Goal: Task Accomplishment & Management: Use online tool/utility

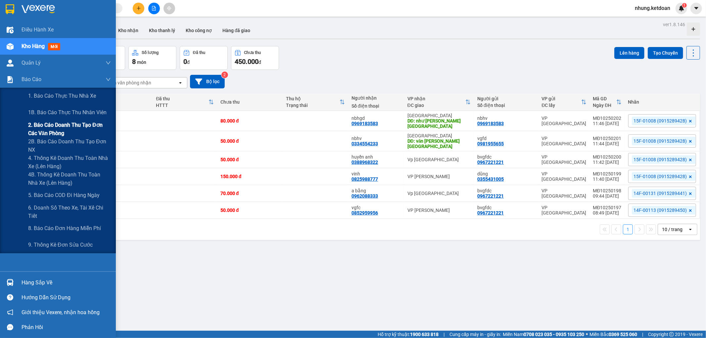
click at [70, 127] on span "2. Báo cáo doanh thu tạo đơn các văn phòng" at bounding box center [69, 129] width 83 height 17
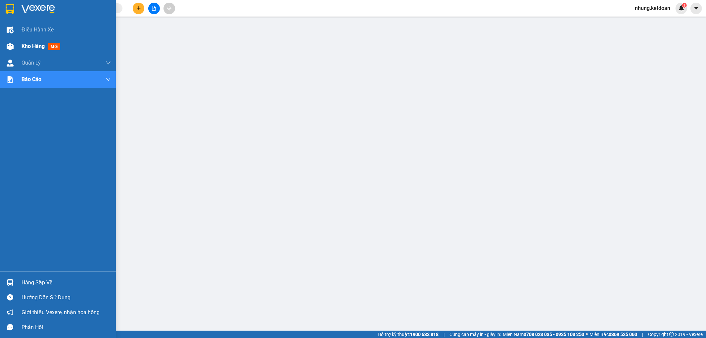
click at [23, 44] on span "Kho hàng" at bounding box center [33, 46] width 23 height 6
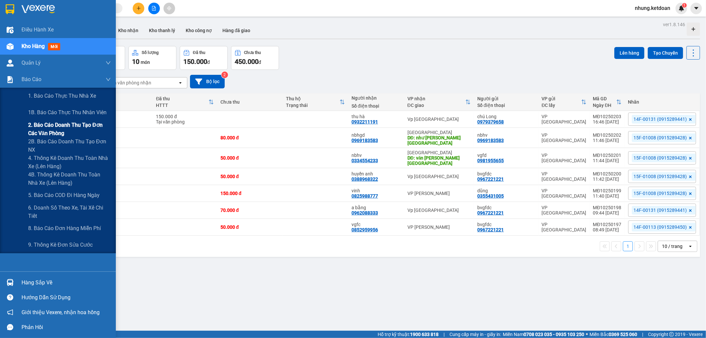
click at [69, 129] on span "2. Báo cáo doanh thu tạo đơn các văn phòng" at bounding box center [69, 129] width 83 height 17
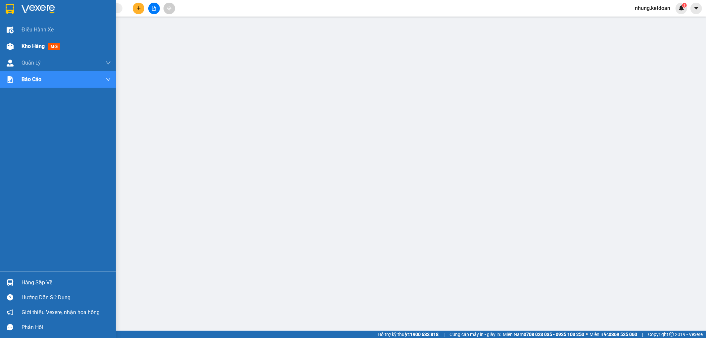
click at [16, 47] on div "Kho hàng mới" at bounding box center [58, 46] width 116 height 17
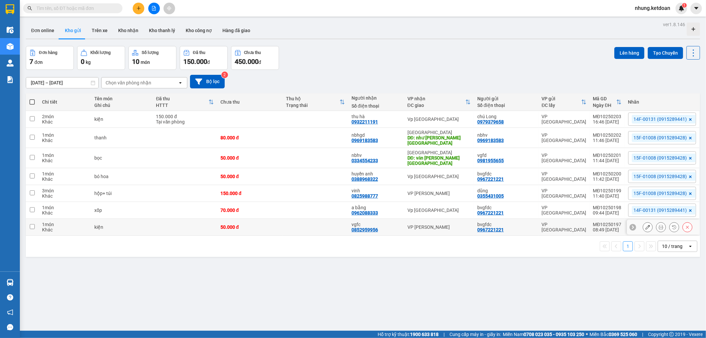
click at [237, 224] on div "50.000 đ" at bounding box center [249, 226] width 59 height 5
checkbox input "true"
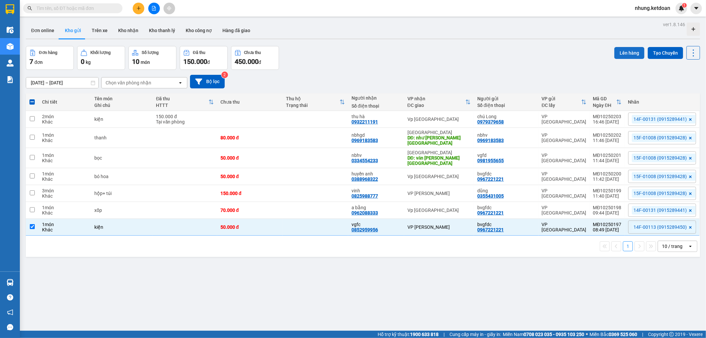
click at [619, 52] on button "Lên hàng" at bounding box center [629, 53] width 30 height 12
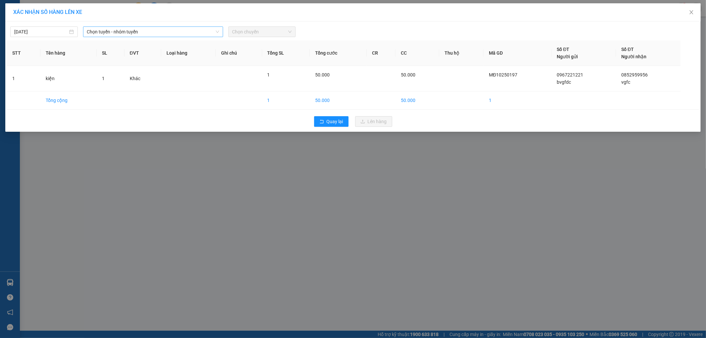
click at [148, 27] on span "Chọn tuyến - nhóm tuyến" at bounding box center [153, 32] width 132 height 10
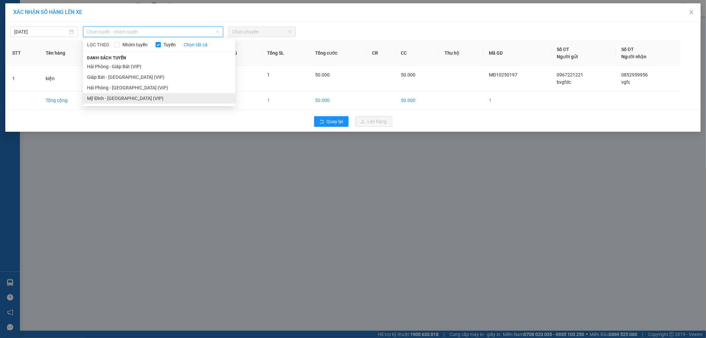
click at [108, 97] on li "Mỹ Đình - [GEOGRAPHIC_DATA] (VIP)" at bounding box center [159, 98] width 152 height 11
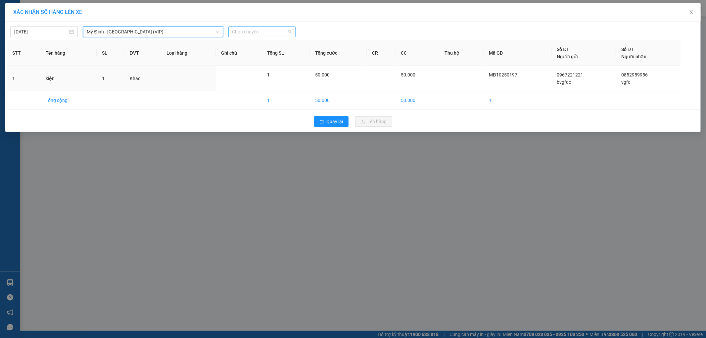
click at [252, 31] on span "Chọn chuyến" at bounding box center [262, 32] width 60 height 10
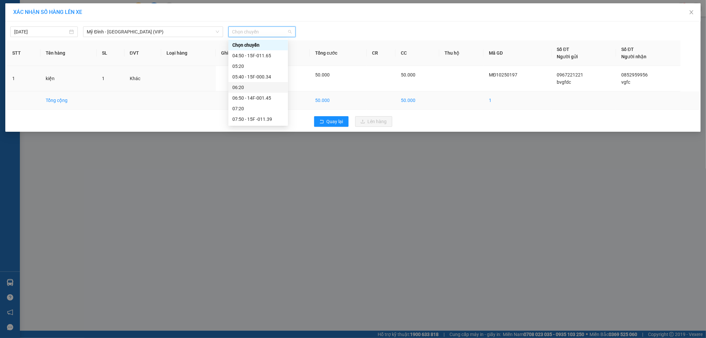
click at [368, 123] on div "[DATE] [GEOGRAPHIC_DATA] - [GEOGRAPHIC_DATA] (VIP) LỌC THEO Nhóm tuyến Tuyến Ch…" at bounding box center [353, 77] width 696 height 110
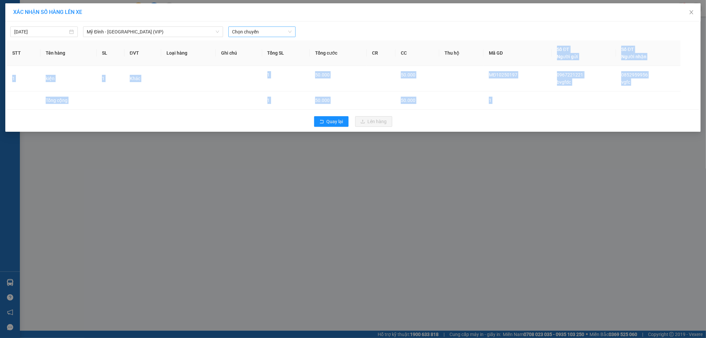
click at [269, 32] on span "Chọn chuyến" at bounding box center [262, 32] width 60 height 10
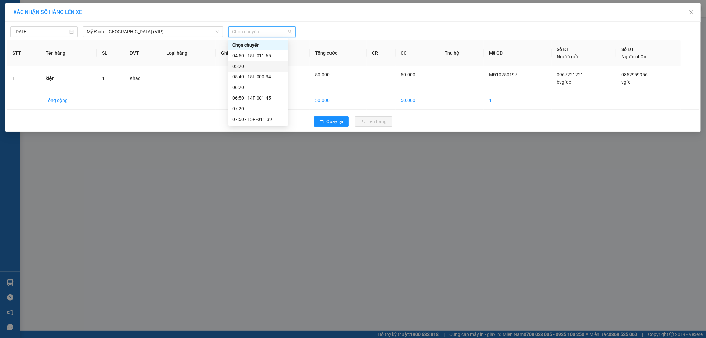
scroll to position [37, 0]
click at [270, 104] on div "08:50 - 14F-001.13" at bounding box center [258, 103] width 52 height 7
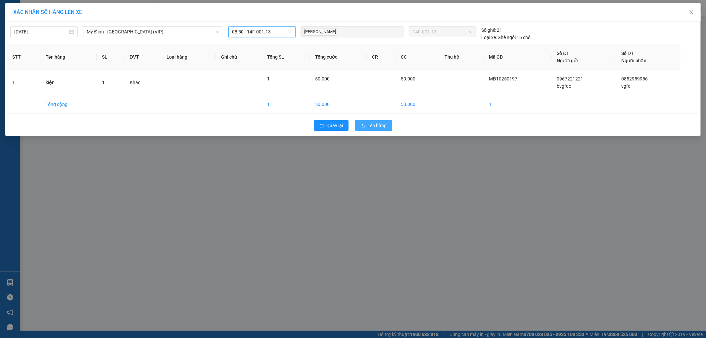
click at [375, 122] on span "Lên hàng" at bounding box center [377, 125] width 19 height 7
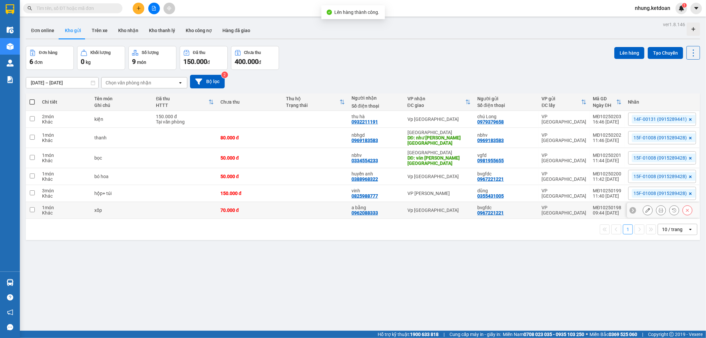
drag, startPoint x: 288, startPoint y: 204, endPoint x: 464, endPoint y: 126, distance: 192.7
click at [291, 203] on td at bounding box center [316, 210] width 66 height 17
checkbox input "true"
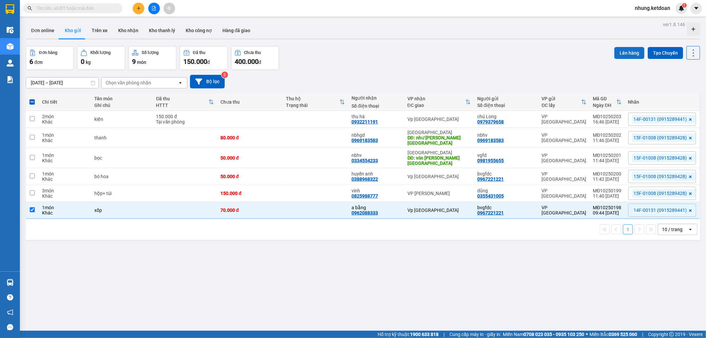
click at [625, 52] on button "Lên hàng" at bounding box center [629, 53] width 30 height 12
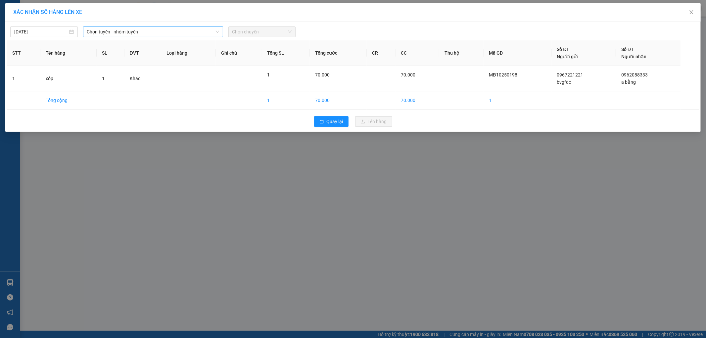
click at [121, 32] on span "Chọn tuyến - nhóm tuyến" at bounding box center [153, 32] width 132 height 10
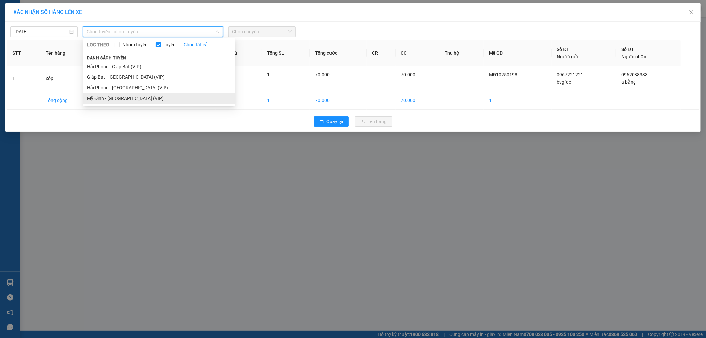
click at [104, 97] on li "Mỹ Đình - [GEOGRAPHIC_DATA] (VIP)" at bounding box center [159, 98] width 152 height 11
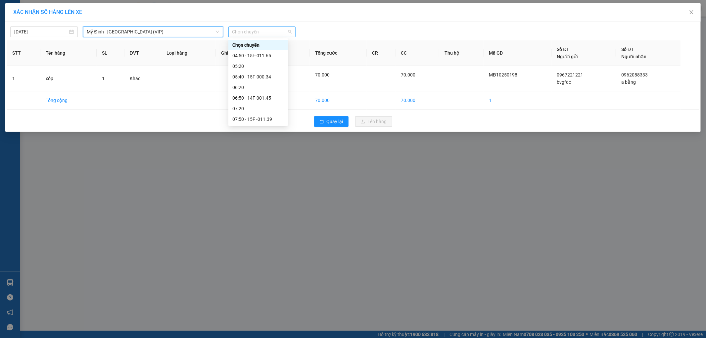
click at [274, 31] on span "Chọn chuyến" at bounding box center [262, 32] width 60 height 10
click at [268, 86] on div "09:50 - 14F-001.31" at bounding box center [258, 87] width 52 height 7
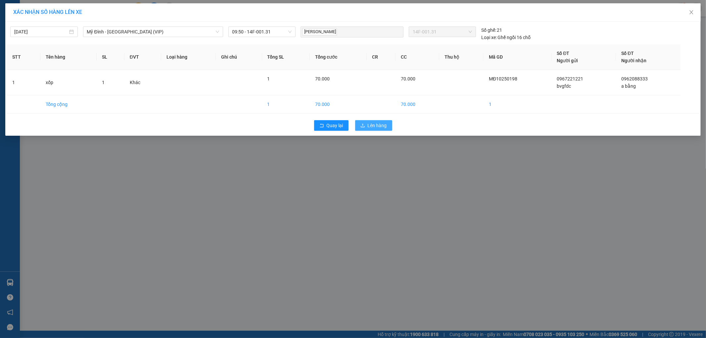
click at [369, 123] on span "Lên hàng" at bounding box center [377, 125] width 19 height 7
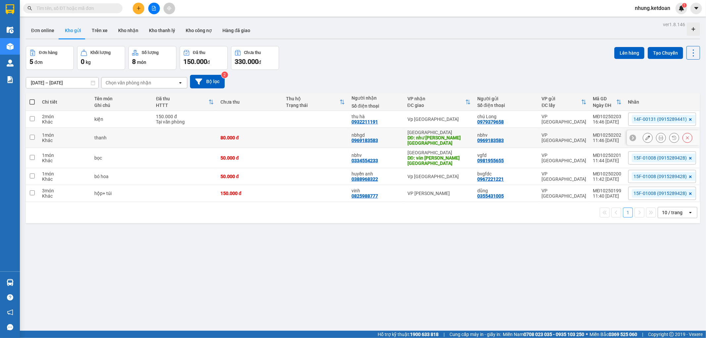
click at [283, 136] on td at bounding box center [316, 138] width 66 height 20
checkbox input "true"
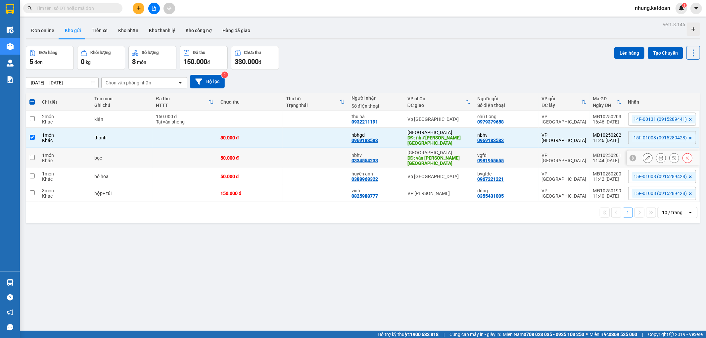
click at [281, 149] on td "50.000 đ" at bounding box center [250, 158] width 66 height 20
checkbox input "true"
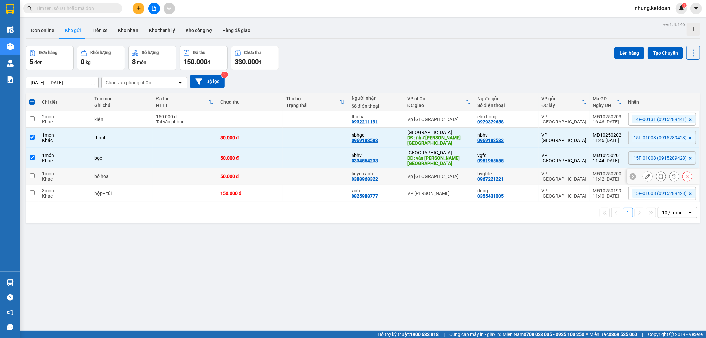
click at [275, 168] on td "50.000 đ" at bounding box center [250, 176] width 66 height 17
checkbox input "true"
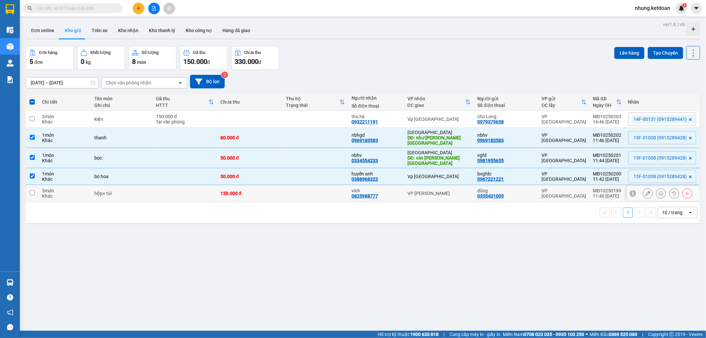
click at [263, 185] on td "150.000 đ" at bounding box center [250, 193] width 66 height 17
checkbox input "true"
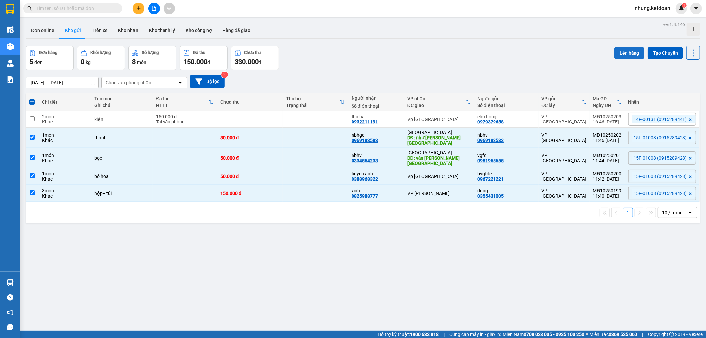
click at [624, 50] on button "Lên hàng" at bounding box center [629, 53] width 30 height 12
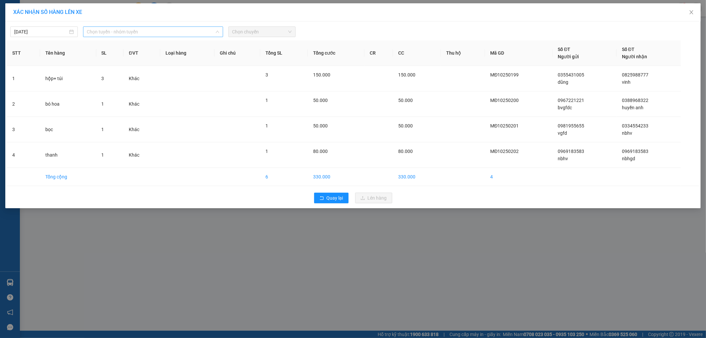
click at [161, 29] on span "Chọn tuyến - nhóm tuyến" at bounding box center [153, 32] width 132 height 10
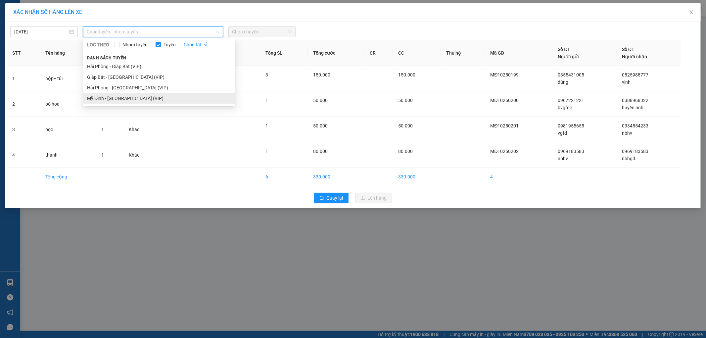
click at [117, 96] on li "Mỹ Đình - [GEOGRAPHIC_DATA] (VIP)" at bounding box center [159, 98] width 152 height 11
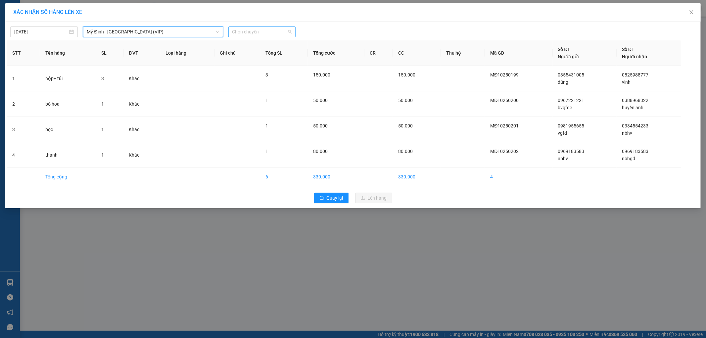
click at [253, 30] on span "Chọn chuyến" at bounding box center [262, 32] width 60 height 10
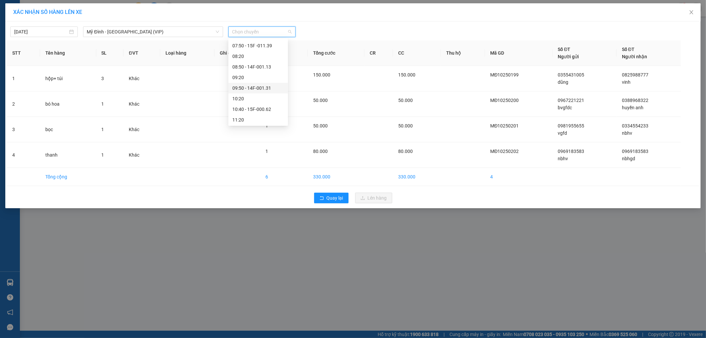
scroll to position [110, 0]
click at [269, 95] on div "11:50 - 15F -010.08" at bounding box center [258, 93] width 52 height 7
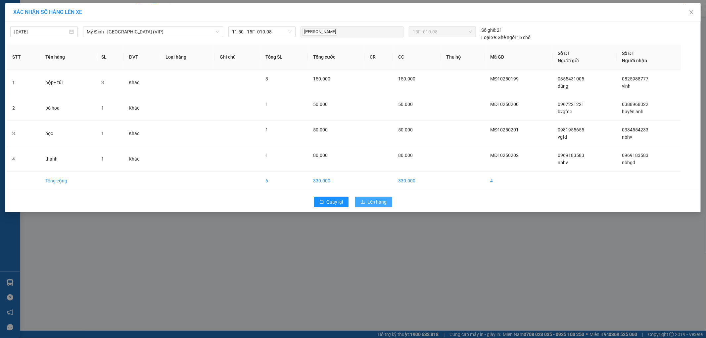
click at [370, 201] on span "Lên hàng" at bounding box center [377, 201] width 19 height 7
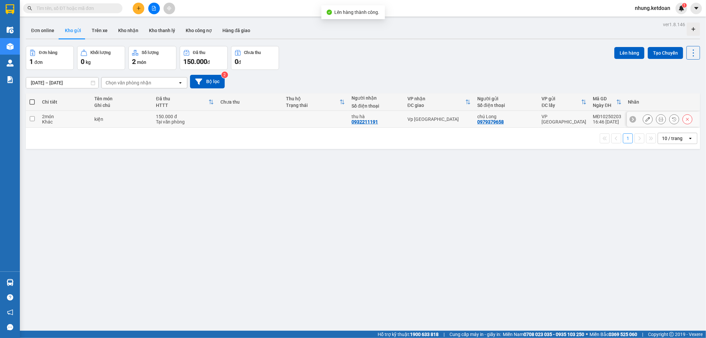
click at [208, 121] on div "Tại văn phòng" at bounding box center [185, 121] width 58 height 5
checkbox input "true"
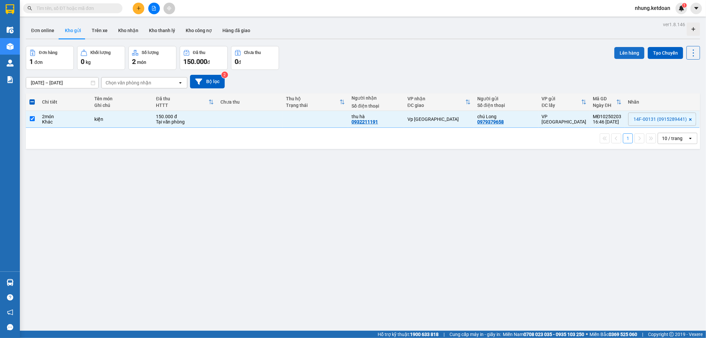
click at [628, 51] on button "Lên hàng" at bounding box center [629, 53] width 30 height 12
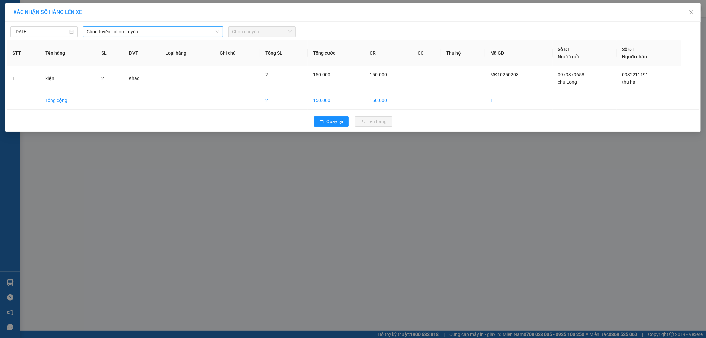
click at [143, 29] on span "Chọn tuyến - nhóm tuyến" at bounding box center [153, 32] width 132 height 10
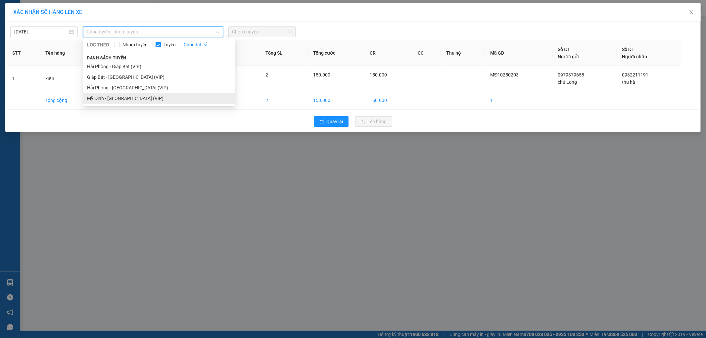
click at [112, 99] on li "Mỹ Đình - [GEOGRAPHIC_DATA] (VIP)" at bounding box center [159, 98] width 152 height 11
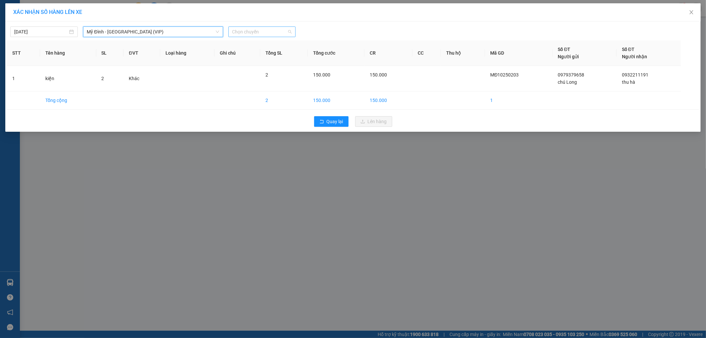
click at [257, 30] on span "Chọn chuyến" at bounding box center [262, 32] width 60 height 10
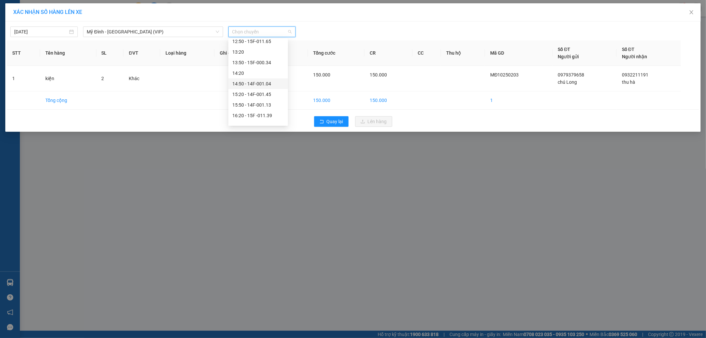
scroll to position [110, 0]
click at [270, 49] on div "09:50 - 14F-001.31" at bounding box center [258, 51] width 52 height 7
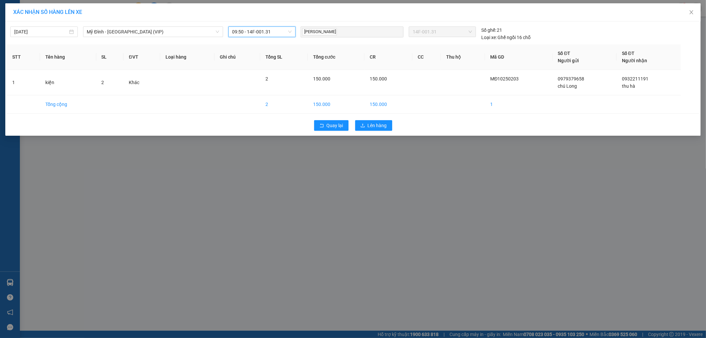
click at [265, 34] on span "09:50 - 14F-001.31" at bounding box center [262, 32] width 60 height 10
click at [267, 76] on div "16:50 - 14F-001.31" at bounding box center [258, 76] width 52 height 7
click at [373, 123] on span "Lên hàng" at bounding box center [377, 125] width 19 height 7
